Goal: Task Accomplishment & Management: Use online tool/utility

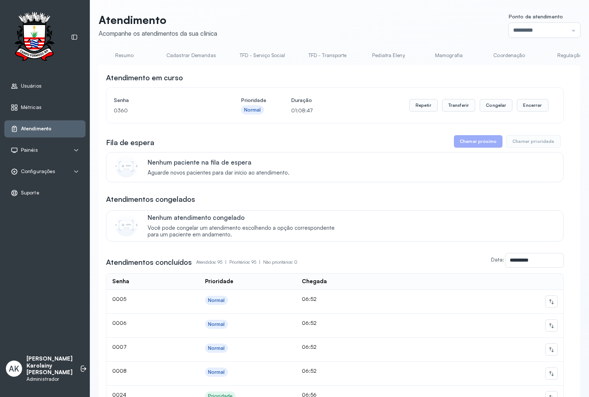
scroll to position [0, 309]
click at [521, 105] on button "Encerrar" at bounding box center [532, 105] width 31 height 13
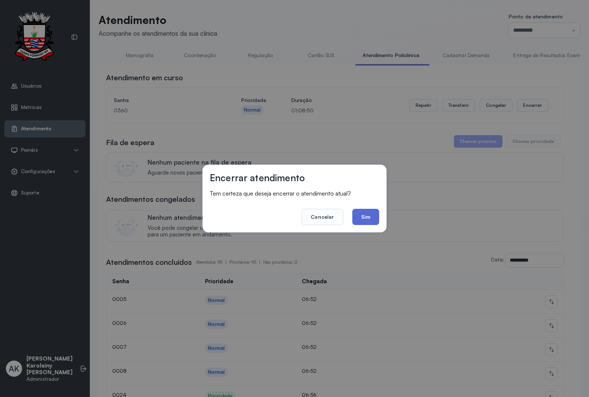
click at [369, 217] on button "Sim" at bounding box center [365, 217] width 27 height 16
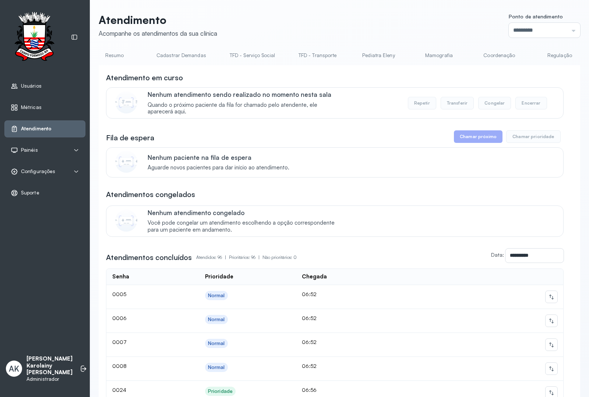
scroll to position [0, 0]
click at [117, 52] on link "Resumo" at bounding box center [125, 55] width 52 height 12
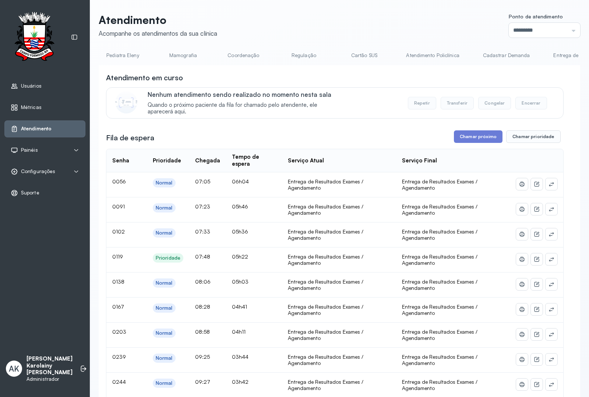
scroll to position [0, 386]
click at [301, 54] on link "Atendimento Policlínica" at bounding box center [312, 55] width 68 height 12
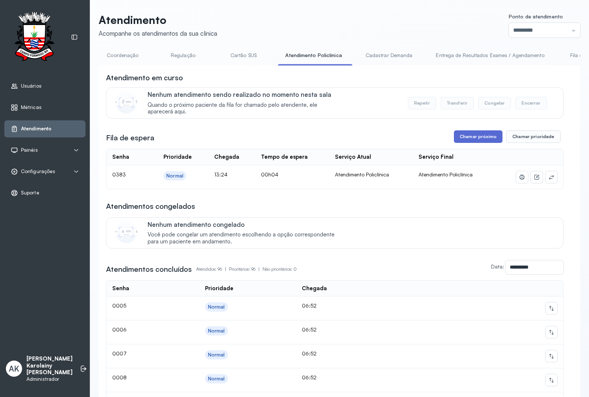
click at [456, 140] on button "Chamar próximo" at bounding box center [478, 136] width 49 height 13
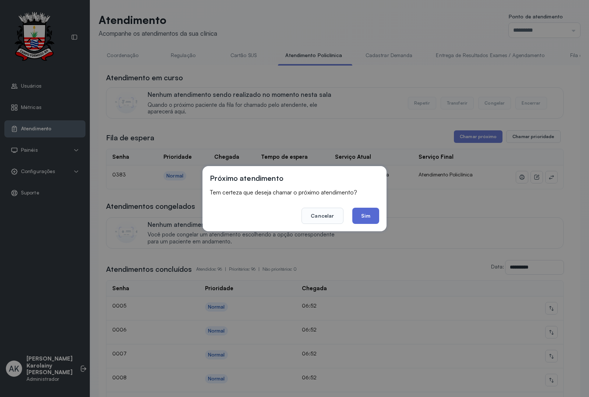
click at [361, 217] on button "Sim" at bounding box center [365, 215] width 27 height 16
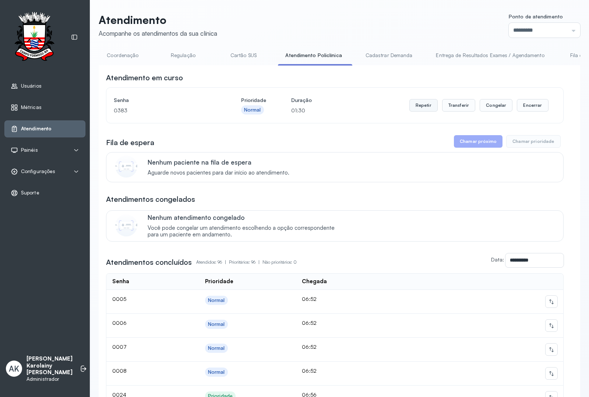
click at [417, 106] on button "Repetir" at bounding box center [423, 105] width 28 height 13
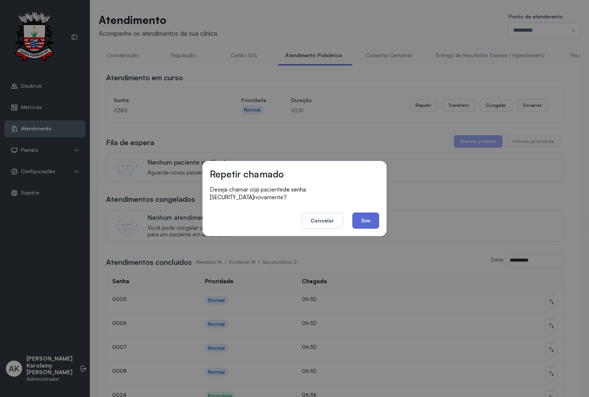
click at [373, 221] on button "Sim" at bounding box center [365, 220] width 27 height 16
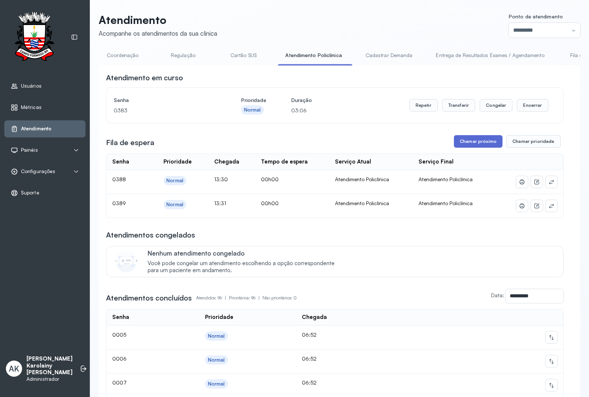
click at [467, 148] on button "Chamar próximo" at bounding box center [478, 141] width 49 height 13
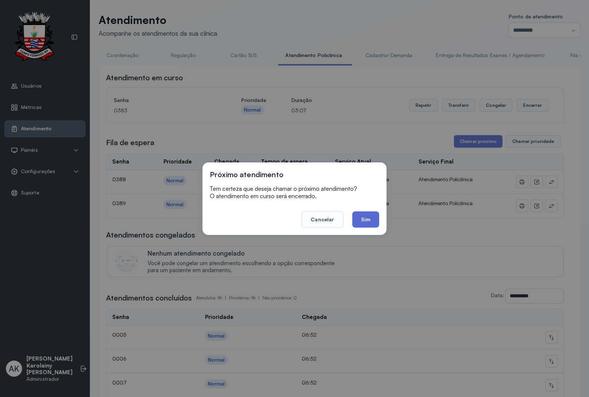
click at [361, 218] on button "Sim" at bounding box center [365, 219] width 27 height 16
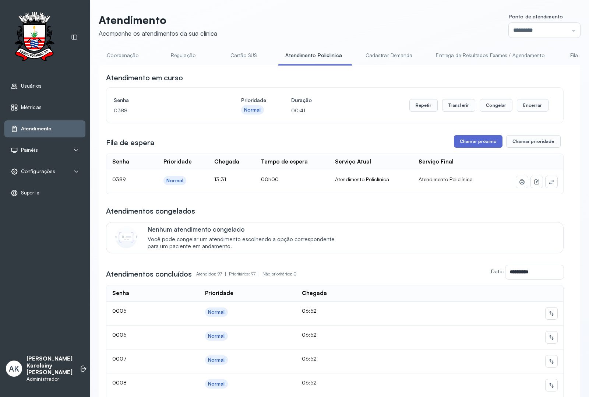
click at [467, 140] on button "Chamar próximo" at bounding box center [478, 141] width 49 height 13
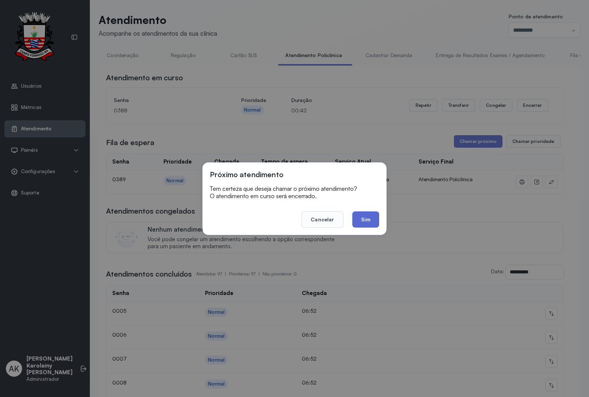
click at [367, 220] on button "Sim" at bounding box center [365, 219] width 27 height 16
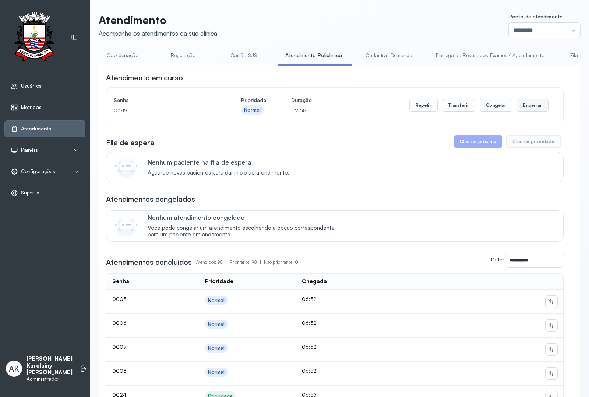
click at [527, 101] on button "Encerrar" at bounding box center [532, 105] width 31 height 13
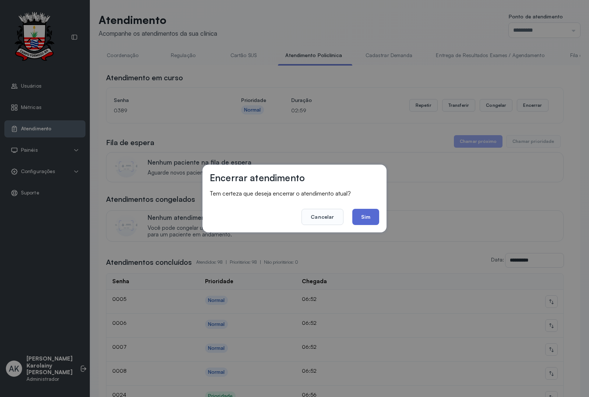
click at [364, 214] on button "Sim" at bounding box center [365, 217] width 27 height 16
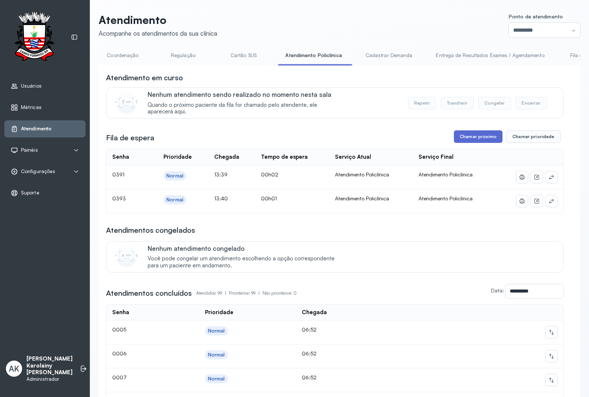
click at [471, 137] on button "Chamar próximo" at bounding box center [478, 136] width 49 height 13
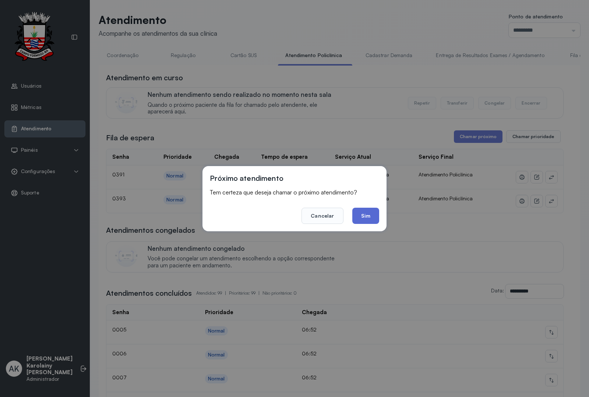
click at [352, 216] on button "Sim" at bounding box center [365, 215] width 27 height 16
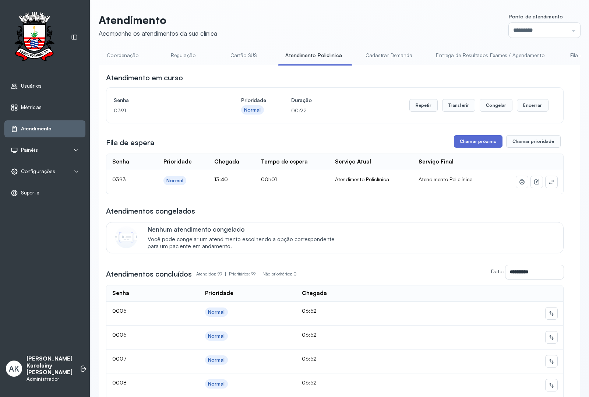
click at [476, 146] on button "Chamar próximo" at bounding box center [478, 141] width 49 height 13
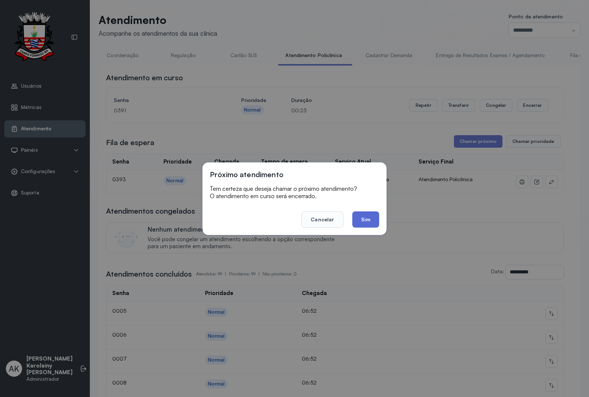
click at [362, 219] on button "Sim" at bounding box center [365, 219] width 27 height 16
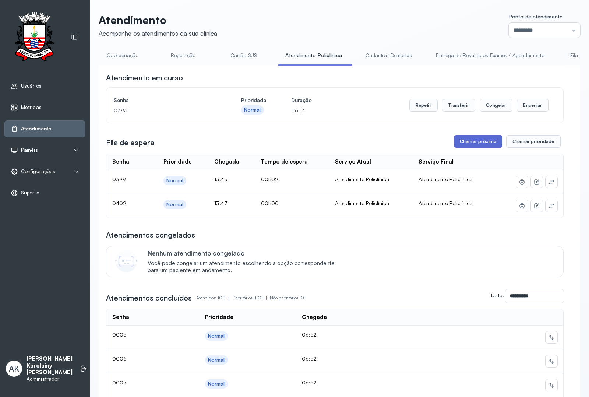
click at [485, 148] on button "Chamar próximo" at bounding box center [478, 141] width 49 height 13
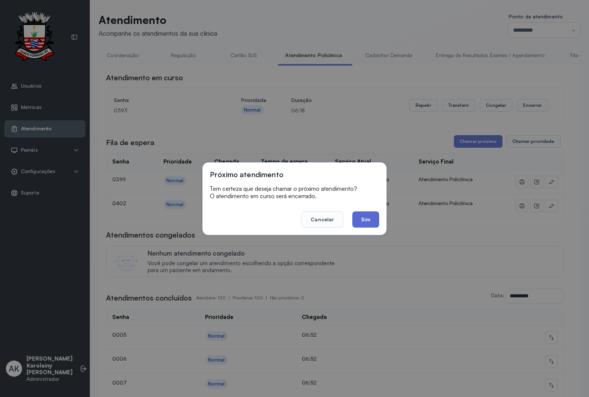
click at [368, 214] on button "Sim" at bounding box center [365, 219] width 27 height 16
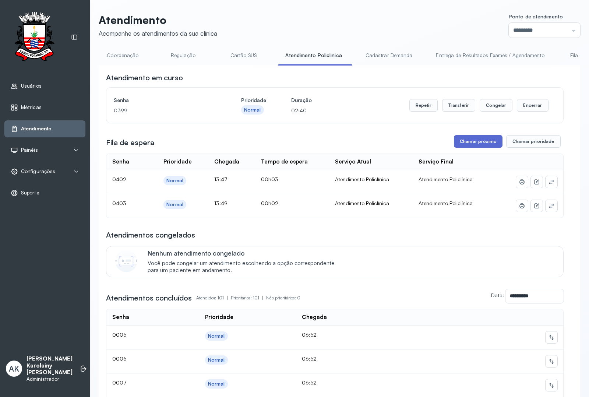
click at [454, 141] on button "Chamar próximo" at bounding box center [478, 141] width 49 height 13
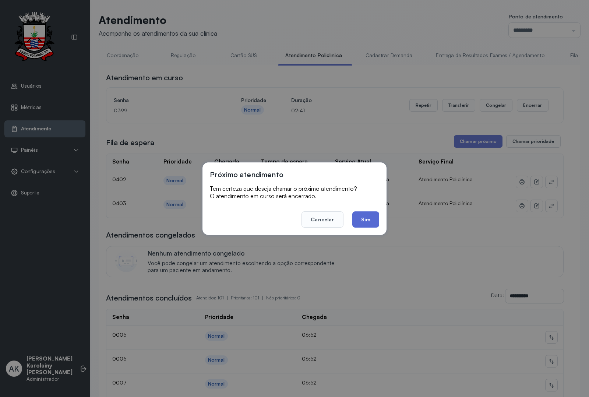
click at [375, 219] on button "Sim" at bounding box center [365, 219] width 27 height 16
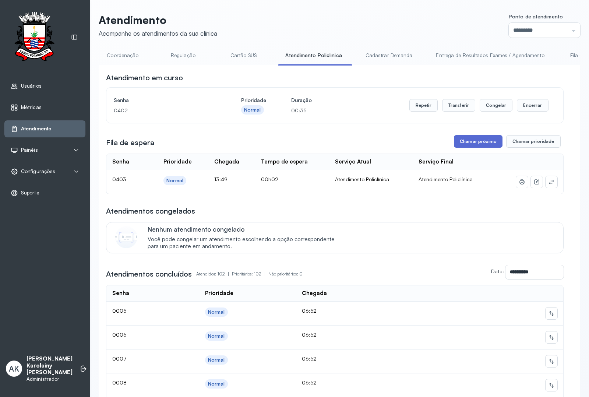
click at [462, 148] on button "Chamar próximo" at bounding box center [478, 141] width 49 height 13
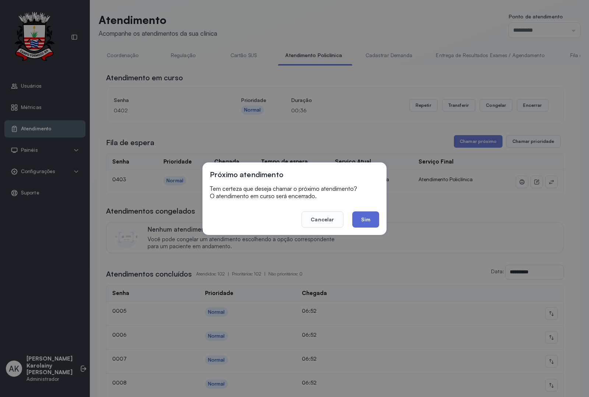
click at [367, 221] on button "Sim" at bounding box center [365, 219] width 27 height 16
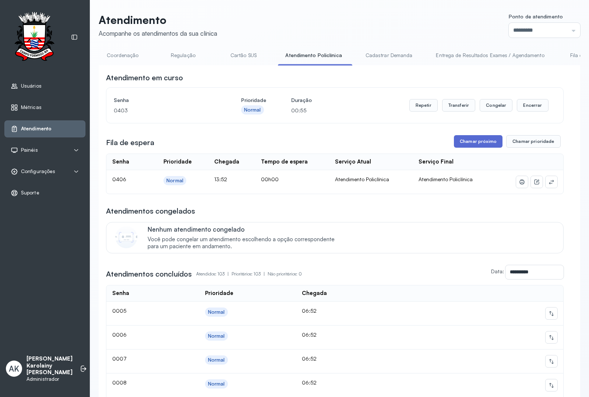
click at [466, 140] on button "Chamar próximo" at bounding box center [478, 141] width 49 height 13
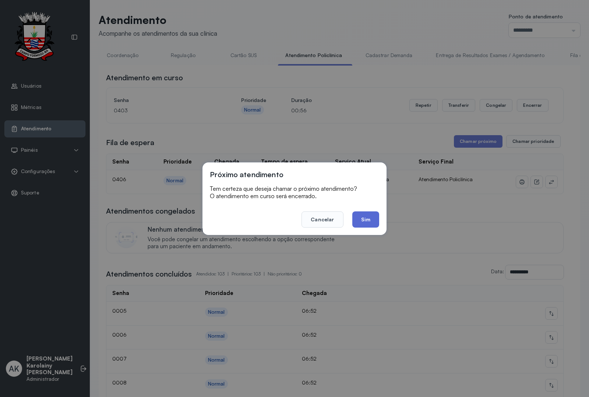
click at [366, 223] on button "Sim" at bounding box center [365, 219] width 27 height 16
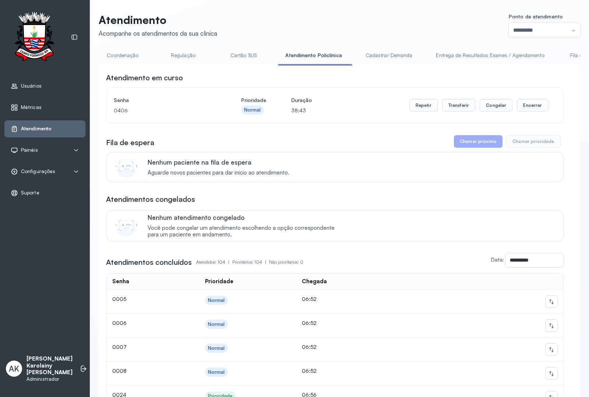
click at [113, 51] on link "Coordenação" at bounding box center [123, 55] width 52 height 12
click at [386, 50] on link "Cadastrar Demanda" at bounding box center [386, 55] width 62 height 12
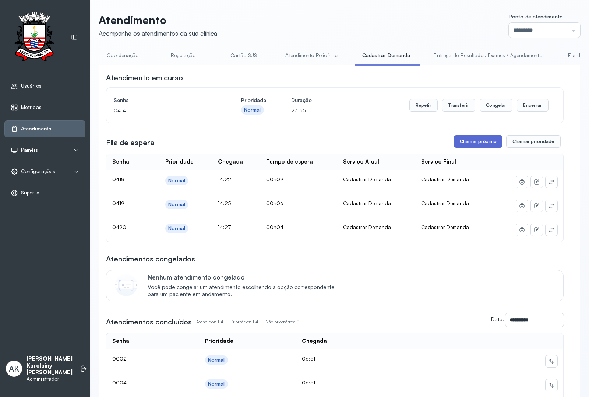
click at [472, 142] on button "Chamar próximo" at bounding box center [478, 141] width 49 height 13
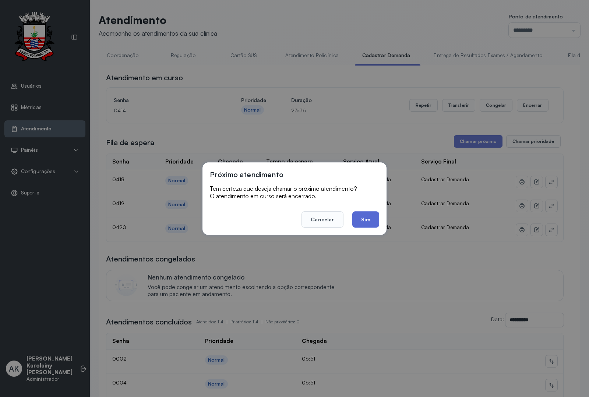
click at [367, 216] on button "Sim" at bounding box center [365, 219] width 27 height 16
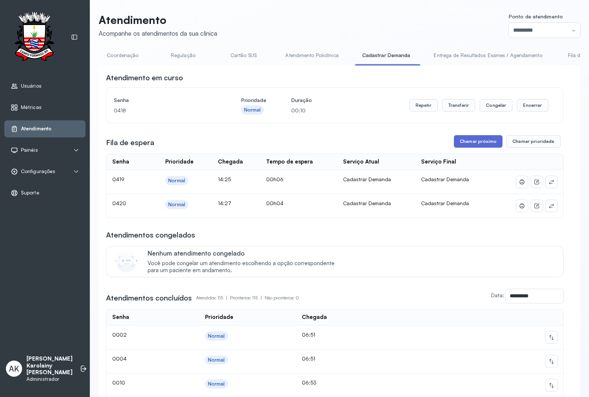
click at [489, 148] on button "Chamar próximo" at bounding box center [478, 141] width 49 height 13
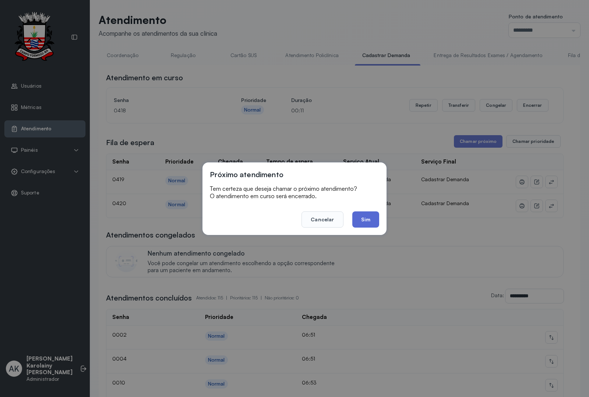
click at [368, 212] on button "Sim" at bounding box center [365, 219] width 27 height 16
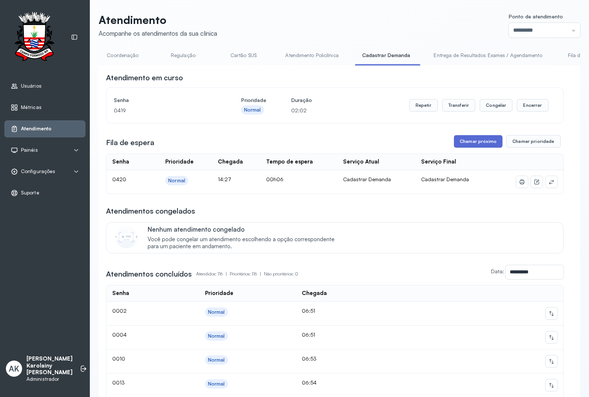
click at [464, 146] on button "Chamar próximo" at bounding box center [478, 141] width 49 height 13
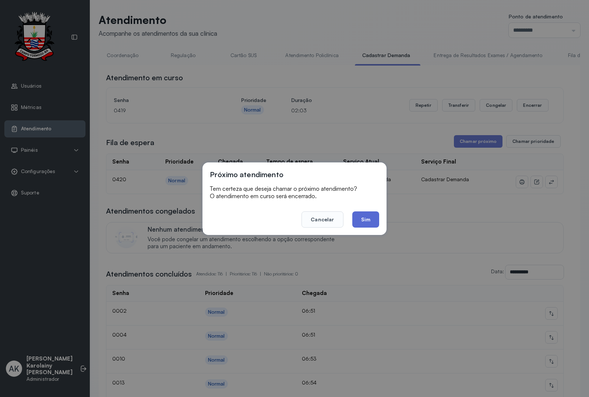
click at [358, 214] on button "Sim" at bounding box center [365, 219] width 27 height 16
